Goal: Information Seeking & Learning: Learn about a topic

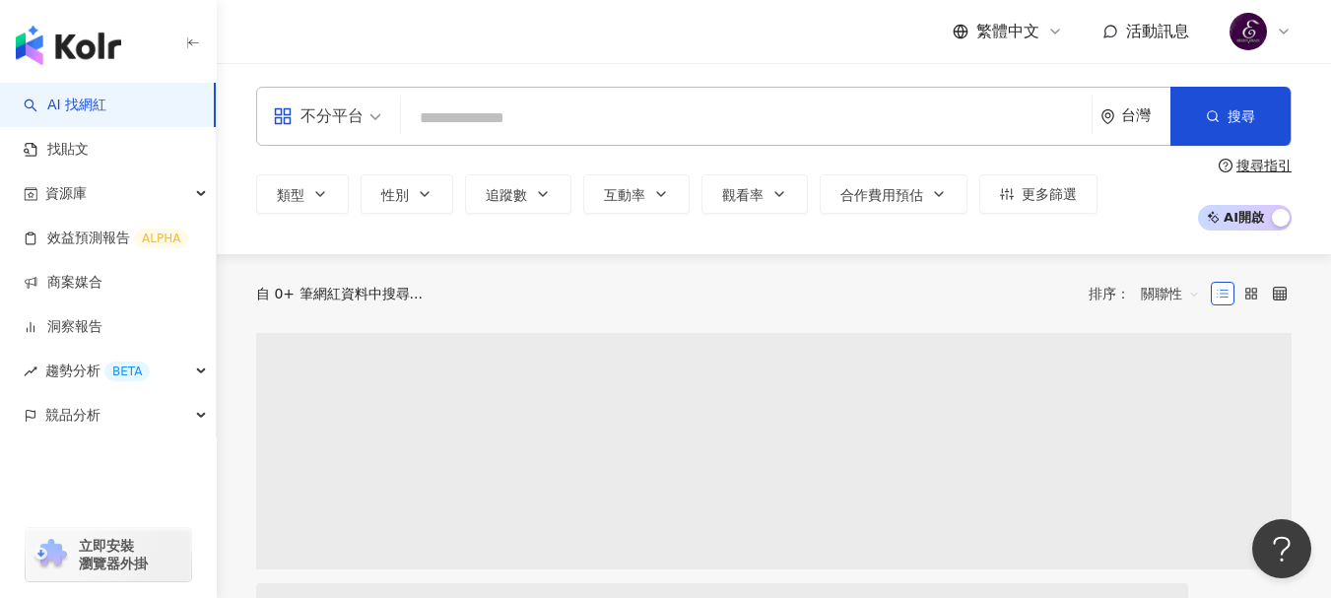
drag, startPoint x: 684, startPoint y: 114, endPoint x: 668, endPoint y: 117, distance: 16.0
click at [679, 117] on input "search" at bounding box center [746, 118] width 675 height 37
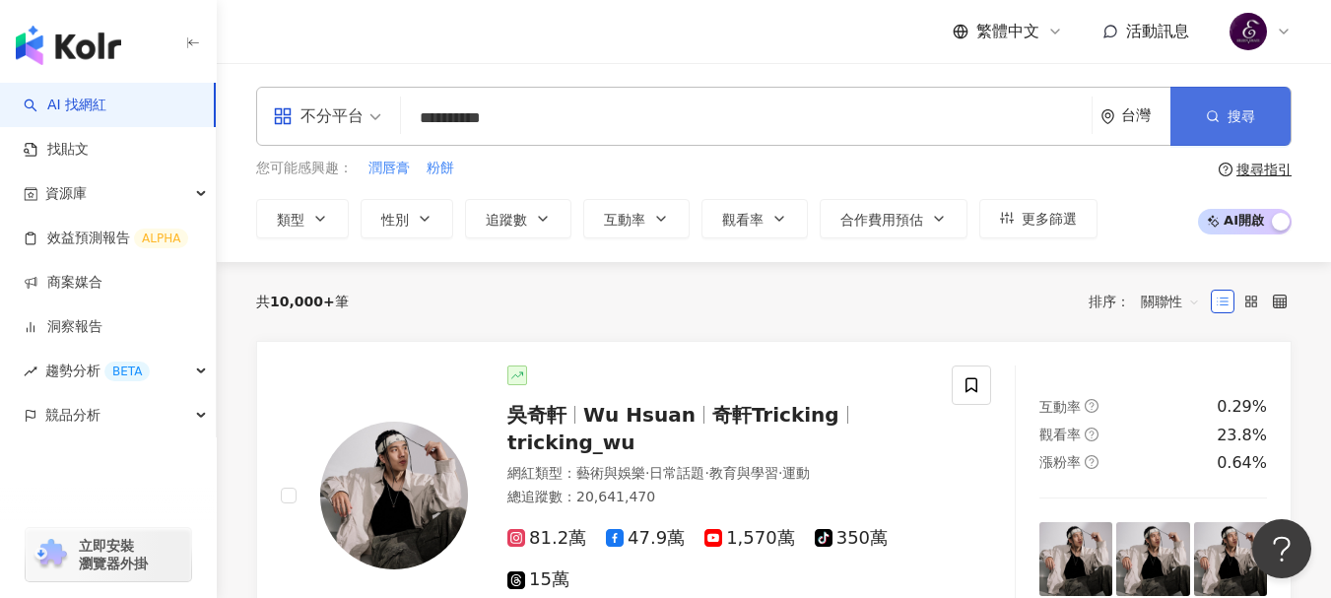
type input "**********"
click at [1212, 131] on button "搜尋" at bounding box center [1231, 116] width 120 height 59
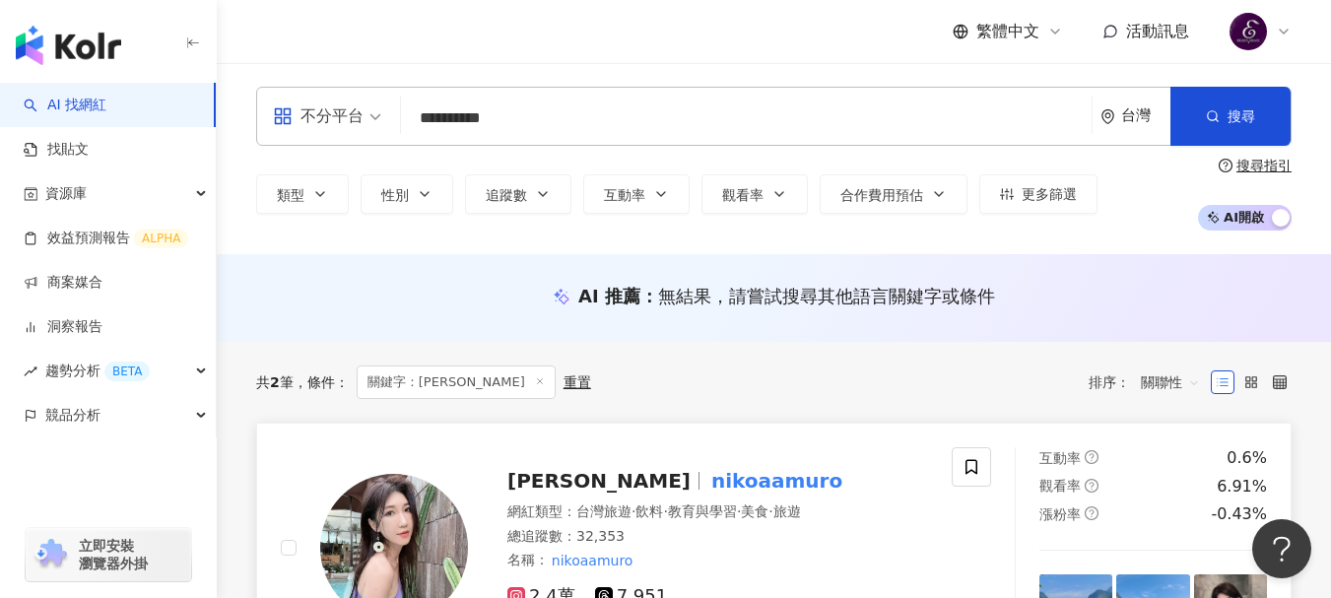
click at [581, 487] on span "[PERSON_NAME]" at bounding box center [598, 481] width 183 height 24
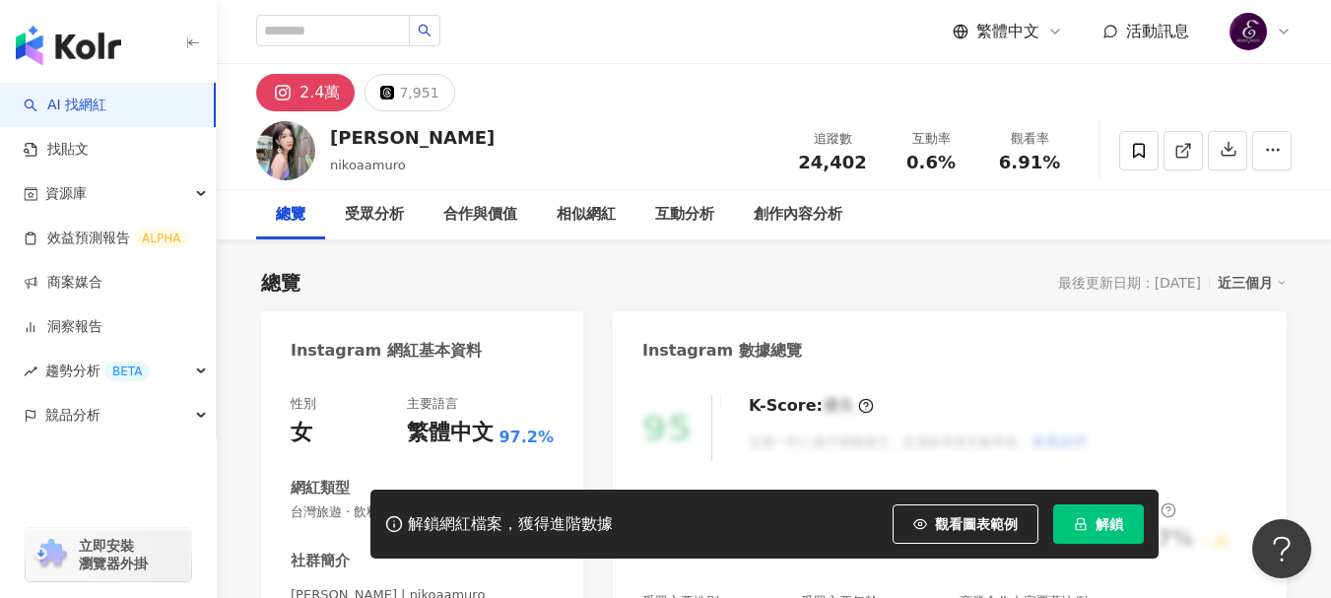
click at [1090, 517] on button "解鎖" at bounding box center [1098, 524] width 91 height 39
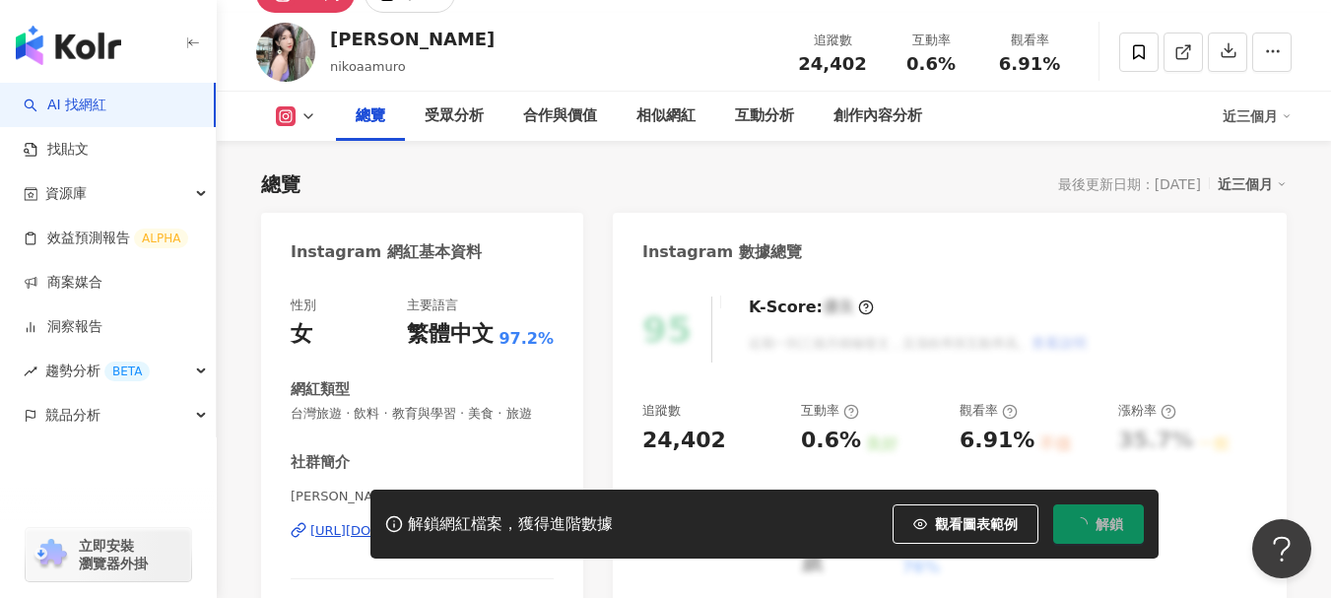
scroll to position [296, 0]
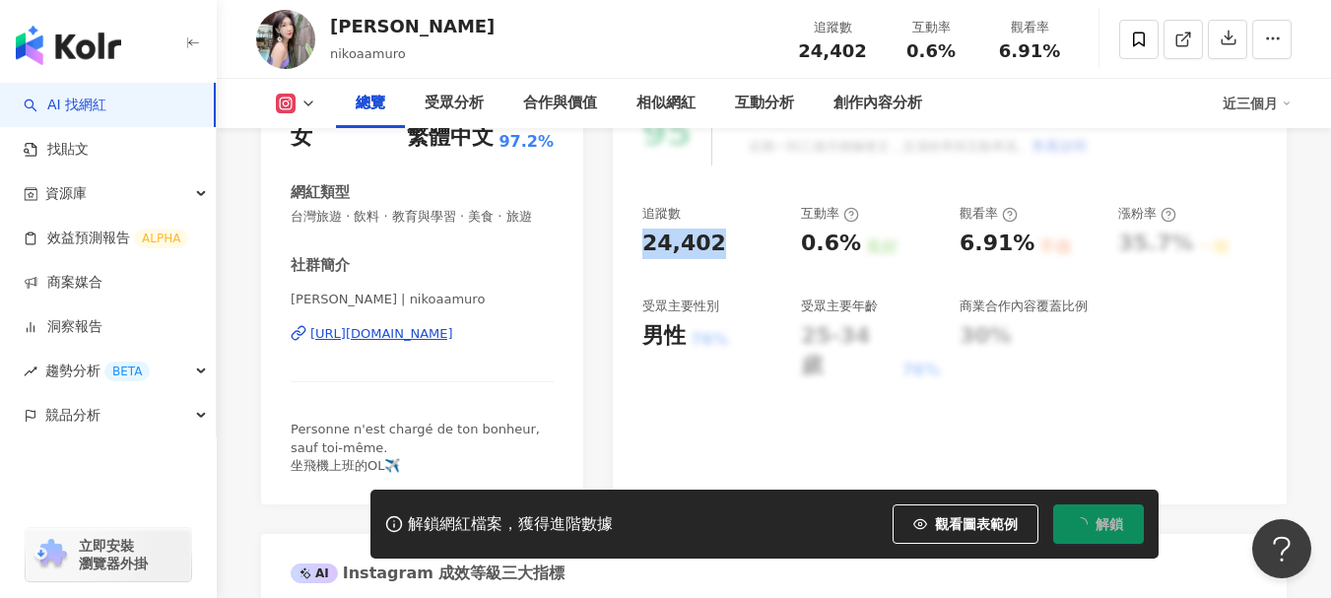
drag, startPoint x: 719, startPoint y: 247, endPoint x: 610, endPoint y: 246, distance: 109.4
copy div "24,402"
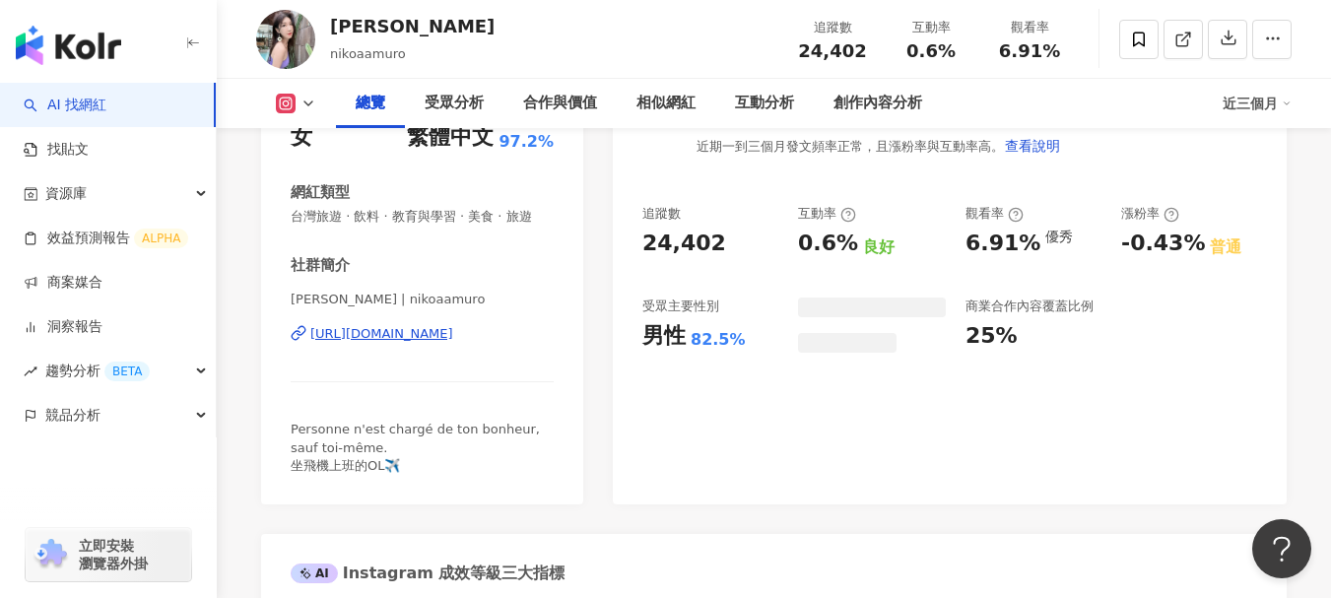
drag, startPoint x: 720, startPoint y: 249, endPoint x: 641, endPoint y: 252, distance: 79.9
click at [641, 252] on div "81 K-Score : 良好 近期一到三個月發文頻率正常，且漲粉率與互動率高。 查看說明 追蹤數 24,402 互動率 0.6% 良好 觀看率 6.91% …" at bounding box center [950, 292] width 674 height 425
